Goal: Share content: Share content

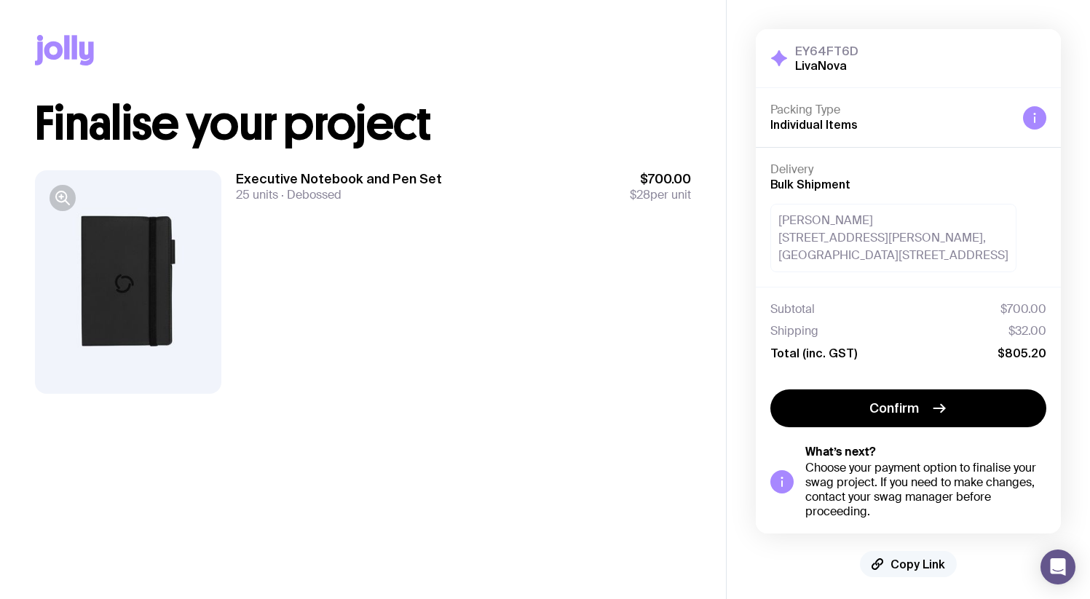
click at [894, 563] on span "Copy Link" at bounding box center [918, 564] width 55 height 15
click at [914, 562] on span "Copy Link" at bounding box center [918, 564] width 55 height 15
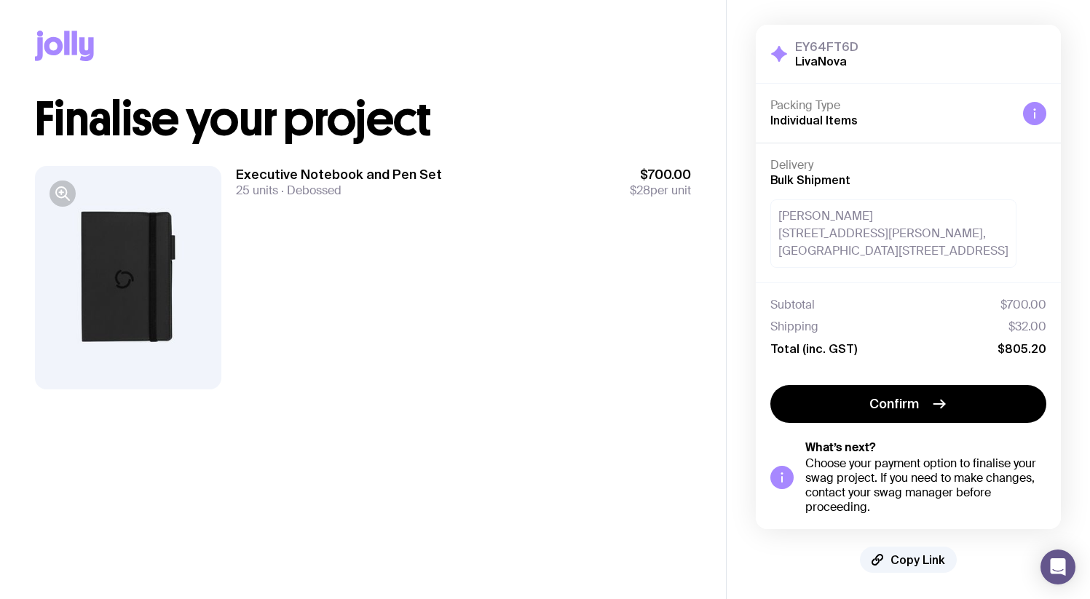
scroll to position [4, 0]
